Goal: Check status: Check status

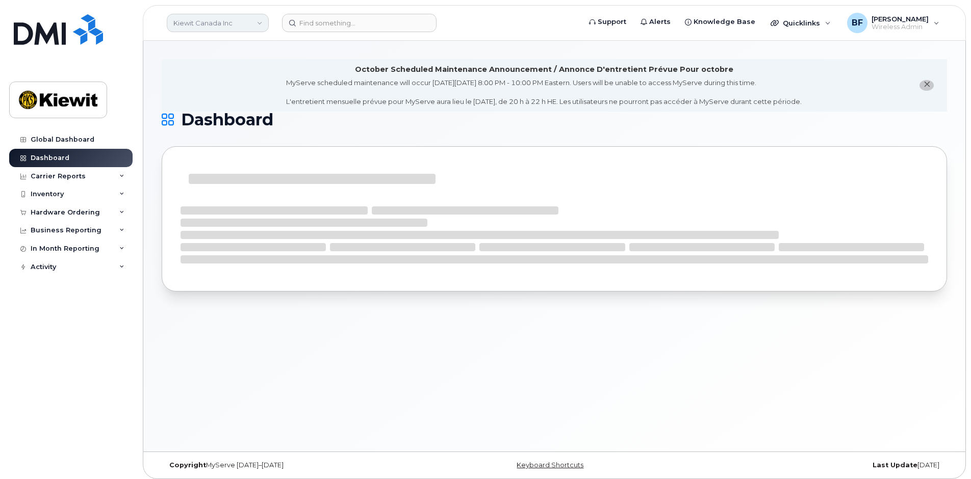
click at [249, 27] on link "Kiewit Canada Inc" at bounding box center [218, 23] width 102 height 18
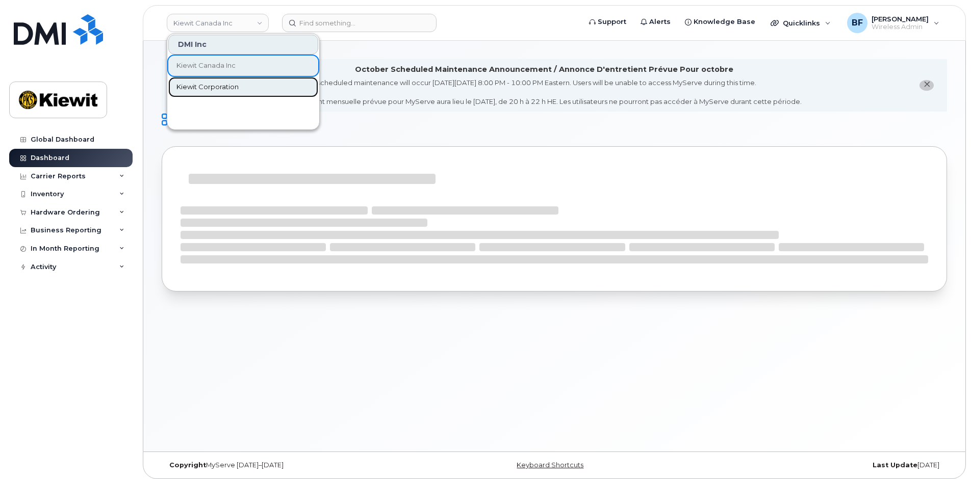
click at [233, 89] on span "Kiewit Corporation" at bounding box center [207, 87] width 62 height 10
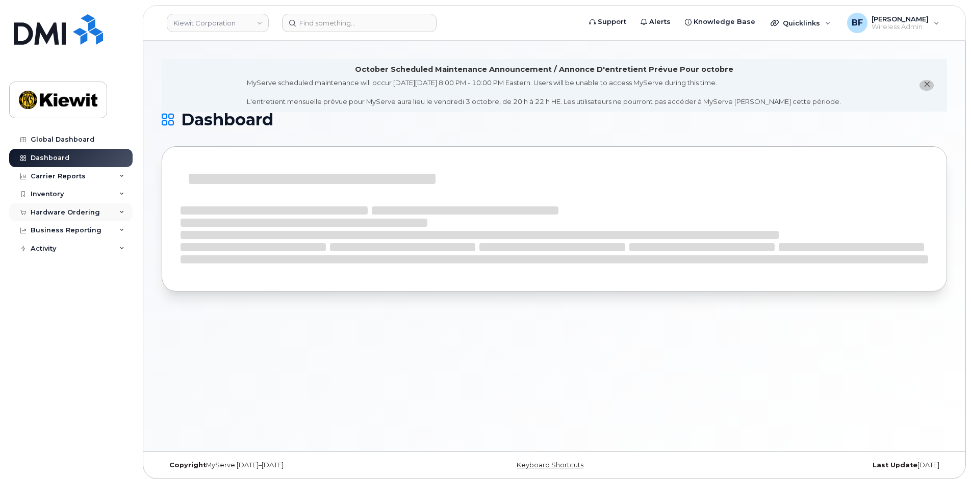
click at [118, 216] on div "Hardware Ordering" at bounding box center [70, 212] width 123 height 18
click at [47, 254] on div "Orders" at bounding box center [47, 250] width 25 height 9
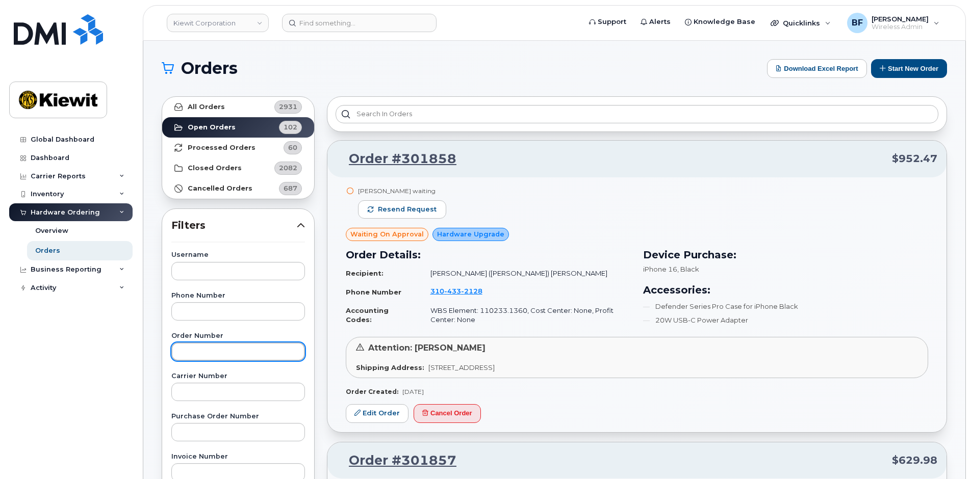
click at [218, 349] on input "text" at bounding box center [238, 352] width 134 height 18
type input "301739"
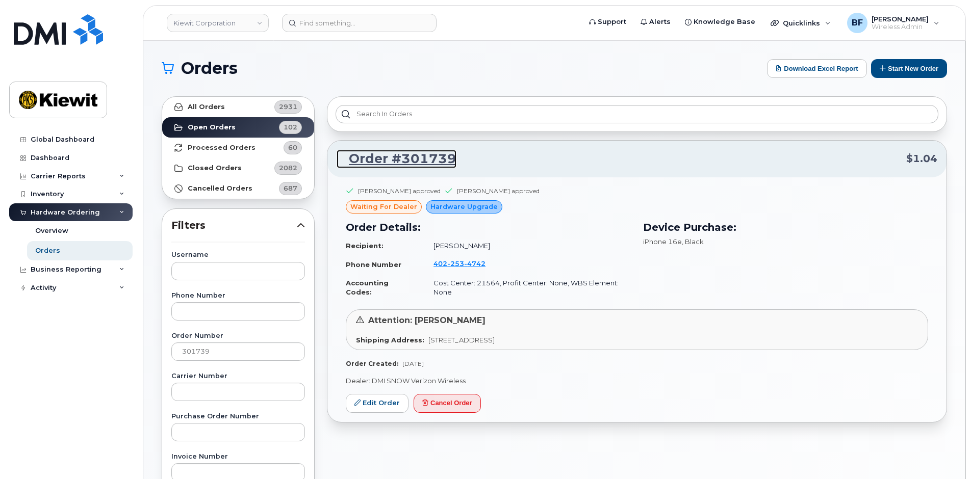
click at [398, 163] on link "Order #301739" at bounding box center [397, 159] width 120 height 18
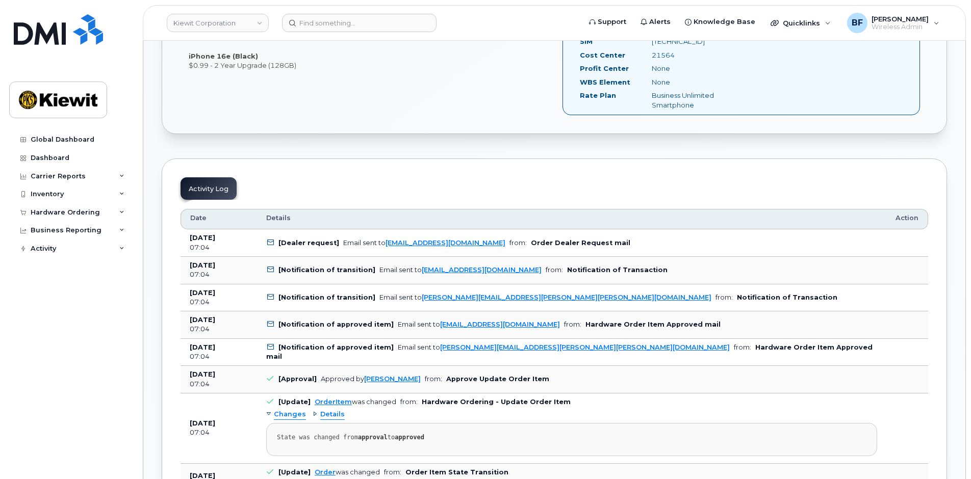
scroll to position [306, 0]
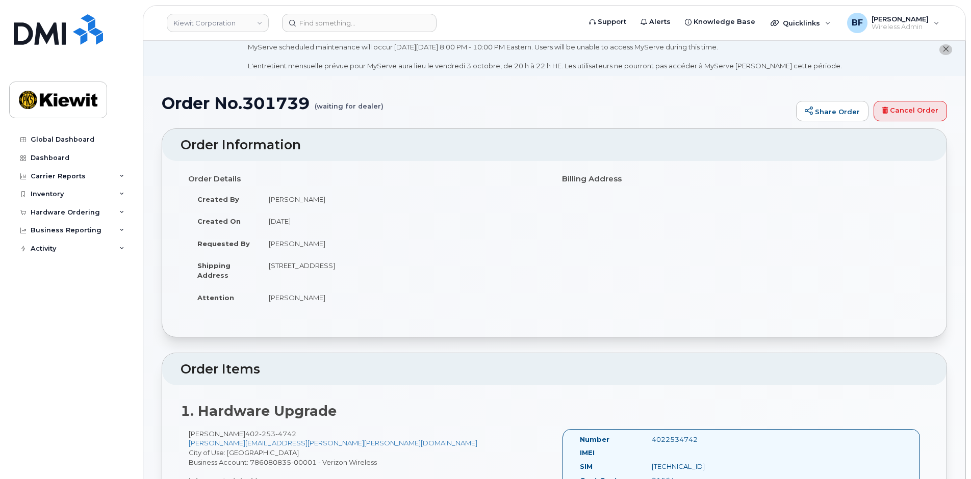
scroll to position [0, 0]
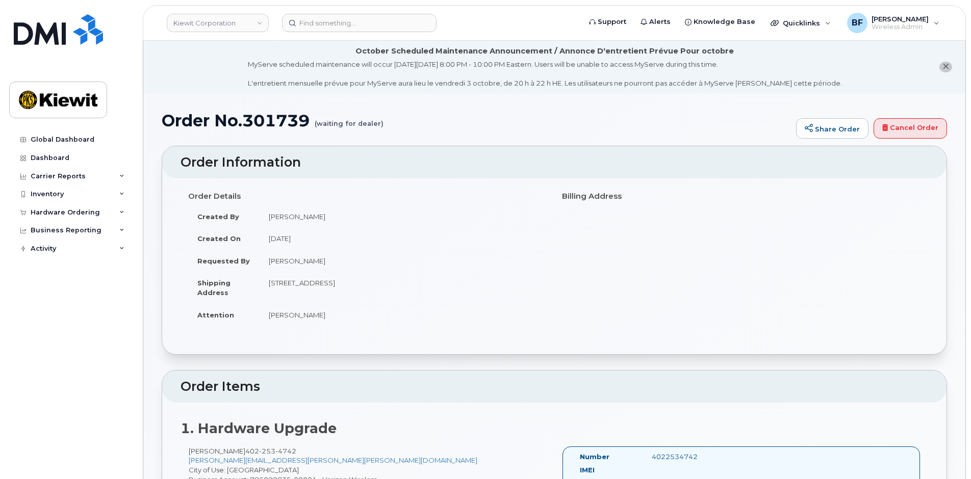
click at [212, 91] on li "October Scheduled Maintenance Announcement / Annonce D'entretient Prévue Pour o…" at bounding box center [554, 67] width 822 height 53
click at [944, 63] on span "close notification" at bounding box center [946, 67] width 7 height 8
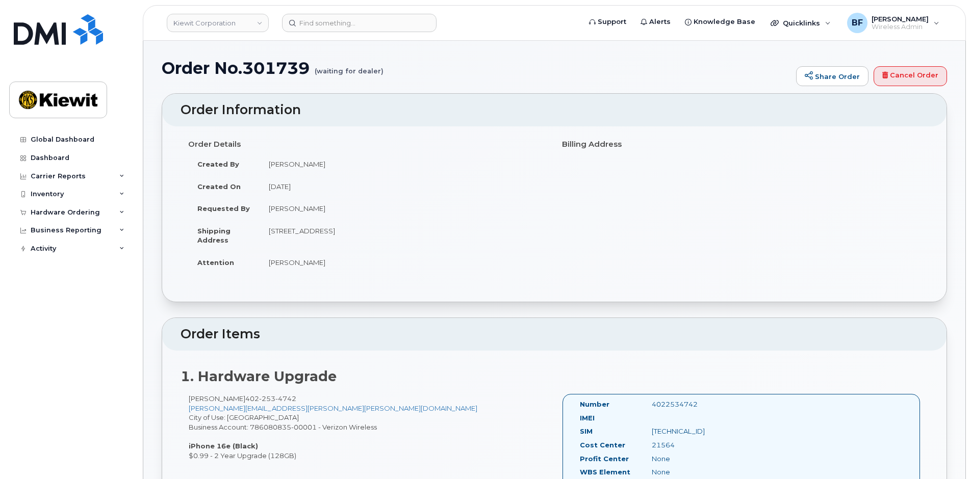
click at [97, 344] on div "Global Dashboard Dashboard Carrier Reports Monthly Billing Data Daily Data Pool…" at bounding box center [72, 298] width 126 height 334
click at [118, 253] on div "Activity" at bounding box center [70, 249] width 123 height 18
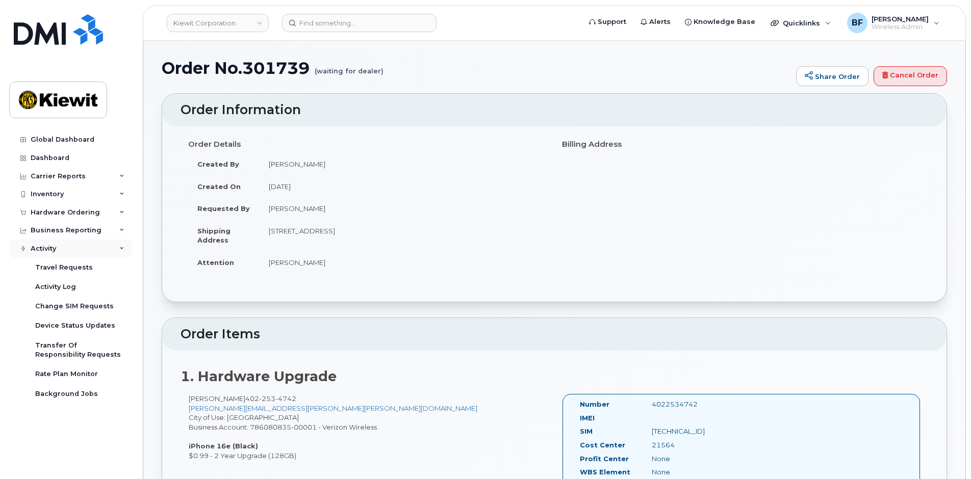
click at [118, 253] on div "Activity" at bounding box center [70, 249] width 123 height 18
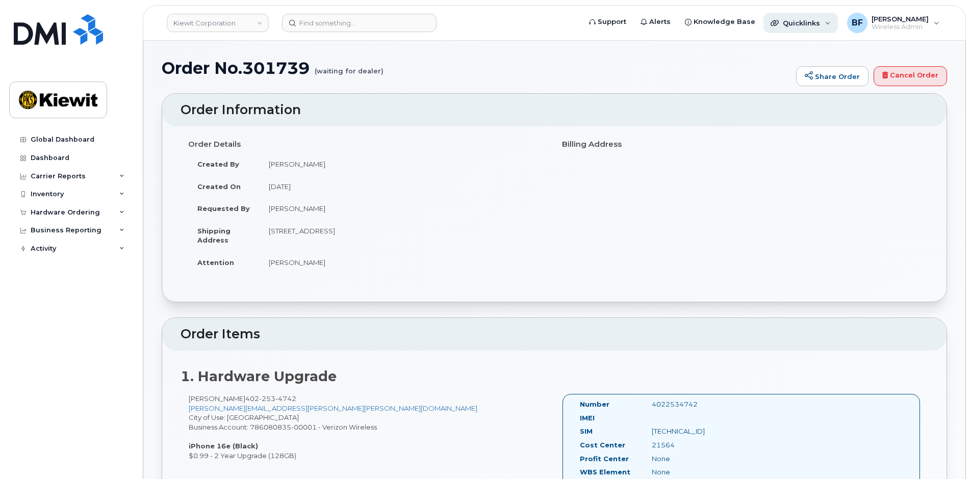
click at [806, 23] on span "Quicklinks" at bounding box center [801, 23] width 37 height 8
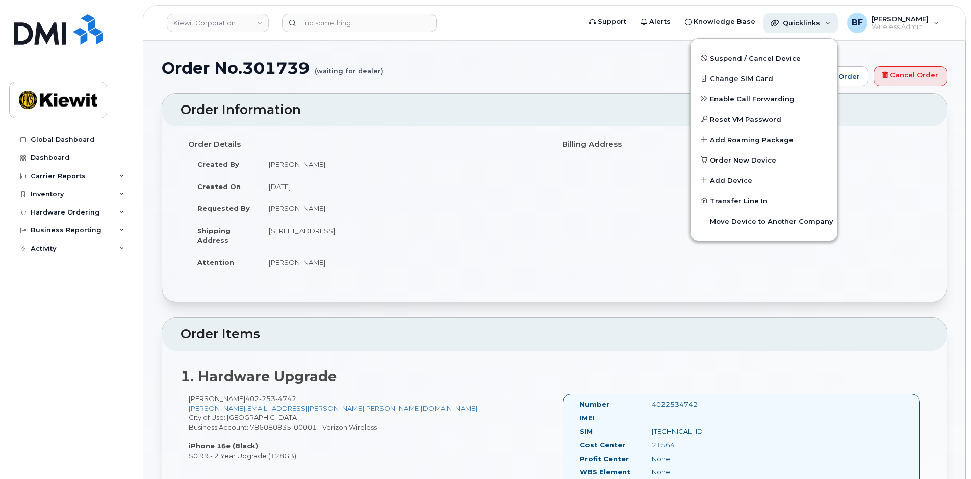
click at [806, 23] on span "Quicklinks" at bounding box center [801, 23] width 37 height 8
